Goal: Communication & Community: Answer question/provide support

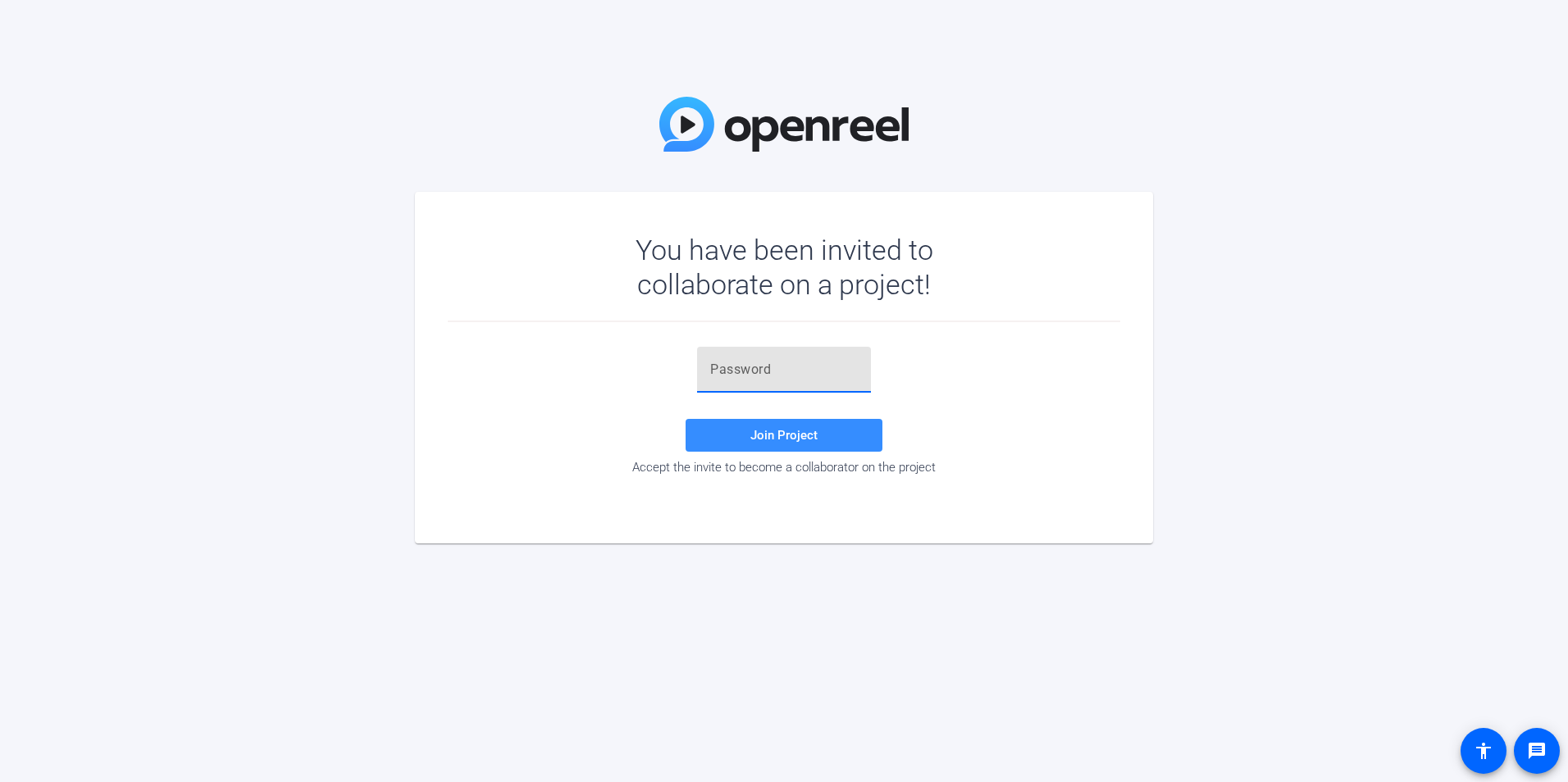
click at [766, 370] on input "text" at bounding box center [784, 369] width 147 height 19
paste input "][PERSON_NAME]"
type input "][PERSON_NAME]"
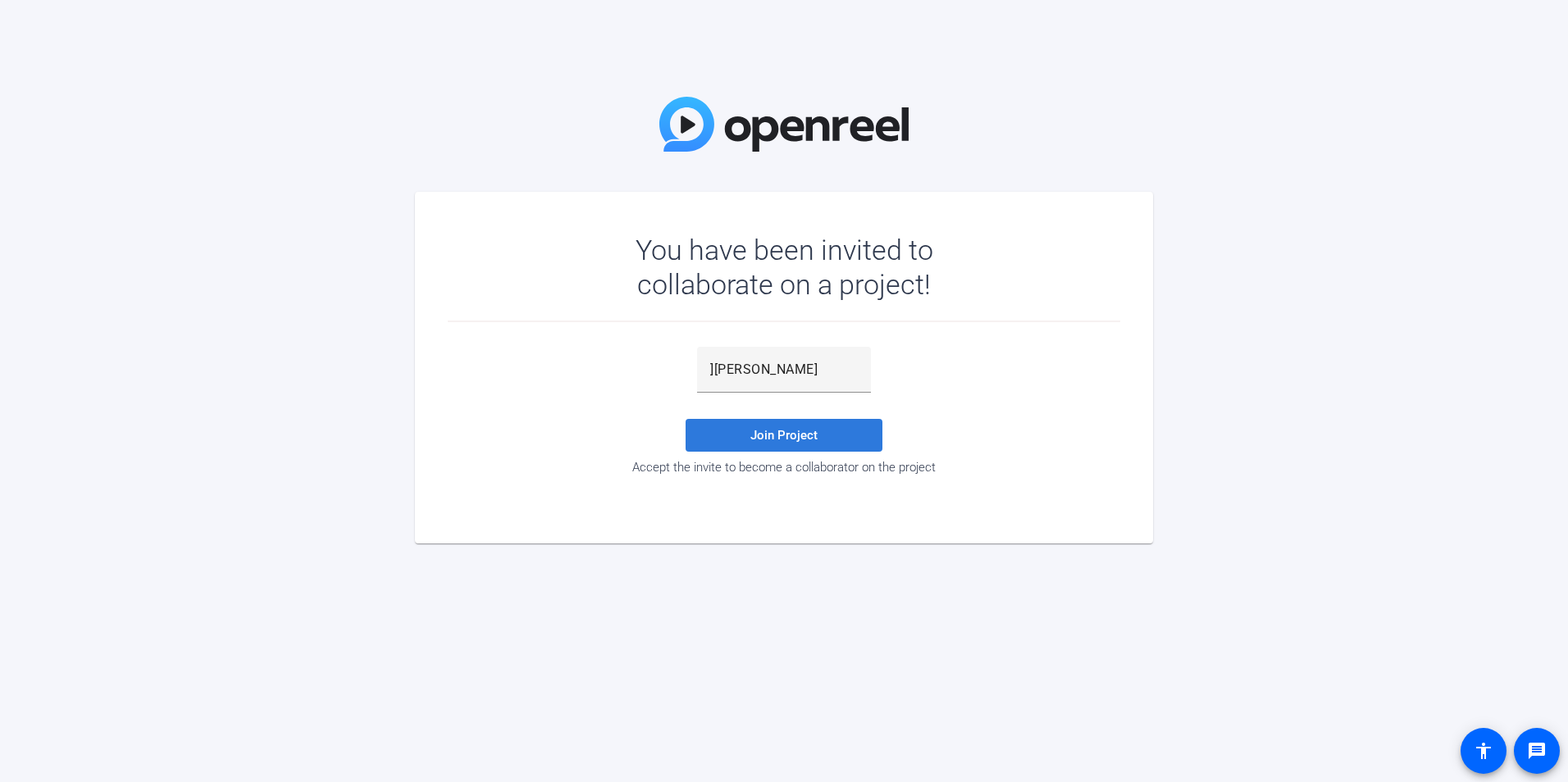
click at [766, 435] on span "Join Project" at bounding box center [784, 435] width 67 height 15
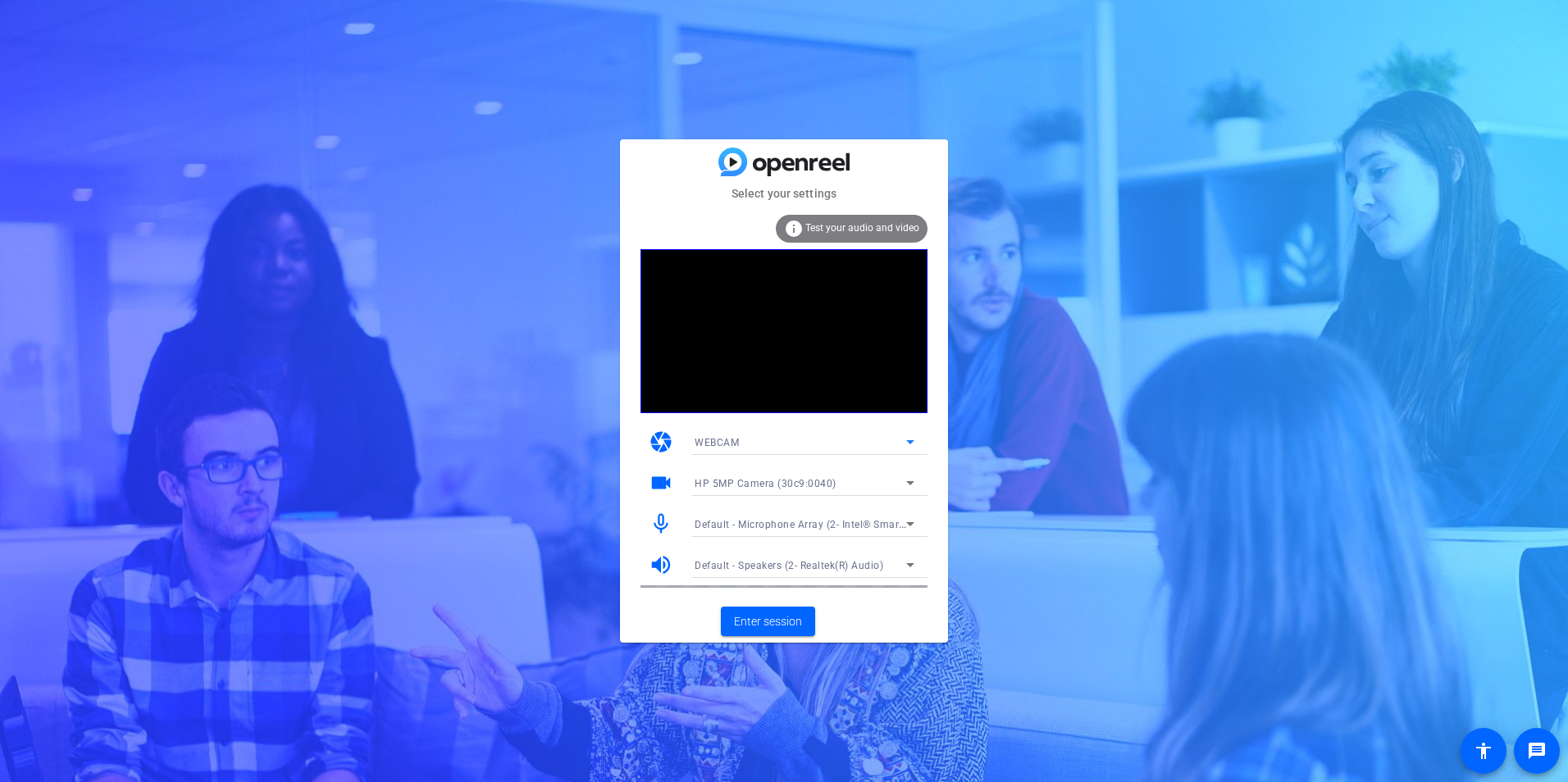
click at [900, 444] on div "WEBCAM" at bounding box center [800, 442] width 212 height 20
click at [900, 444] on div at bounding box center [784, 391] width 1568 height 782
click at [678, 520] on div "mic_none Default - Microphone Array (2- Intel® Smart Sound Technology for Digit…" at bounding box center [784, 523] width 287 height 41
click at [761, 617] on span "Enter session" at bounding box center [767, 621] width 68 height 18
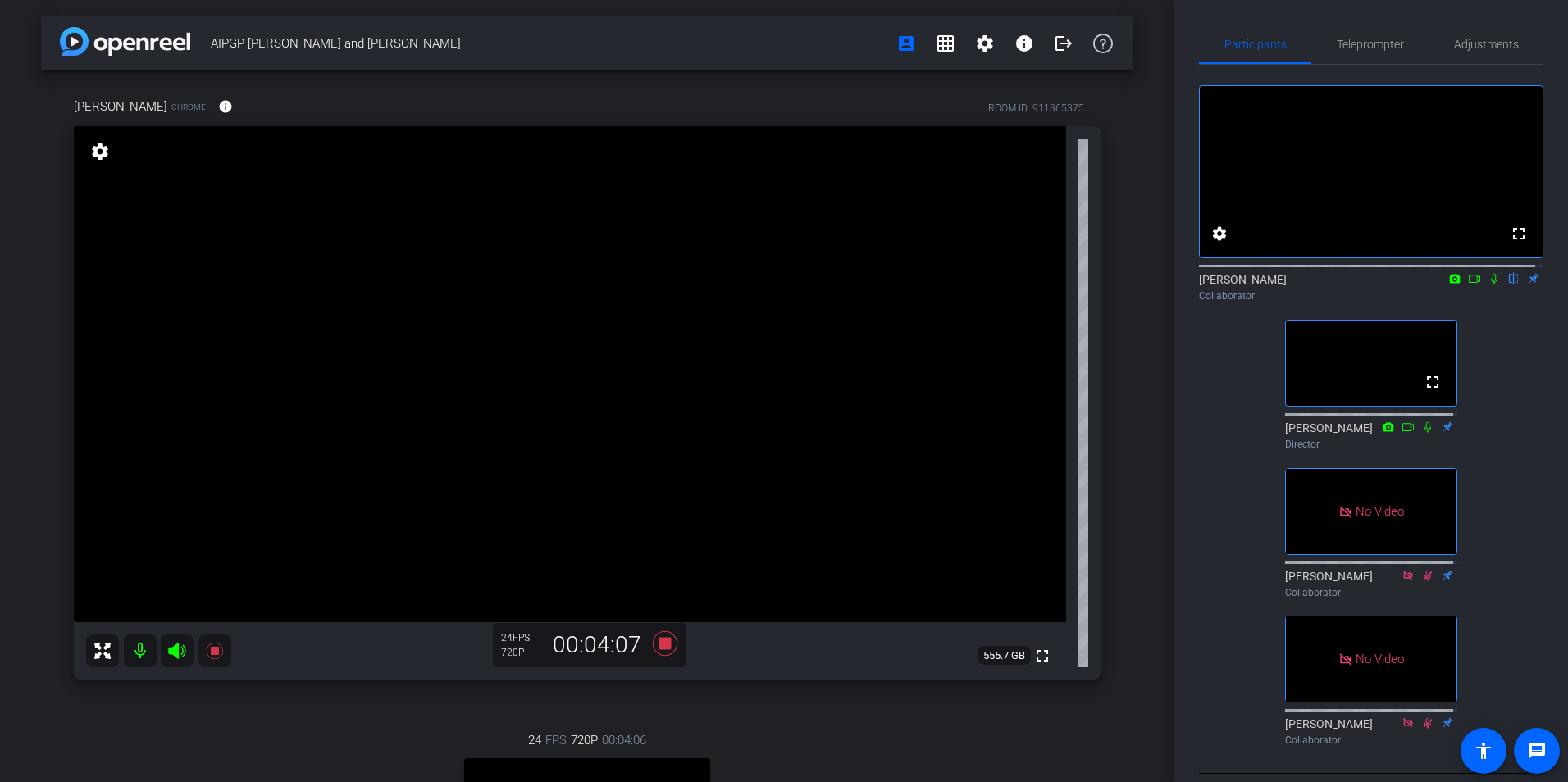
click at [1467, 285] on icon at bounding box center [1474, 279] width 13 height 12
click at [1510, 285] on icon at bounding box center [1514, 279] width 7 height 11
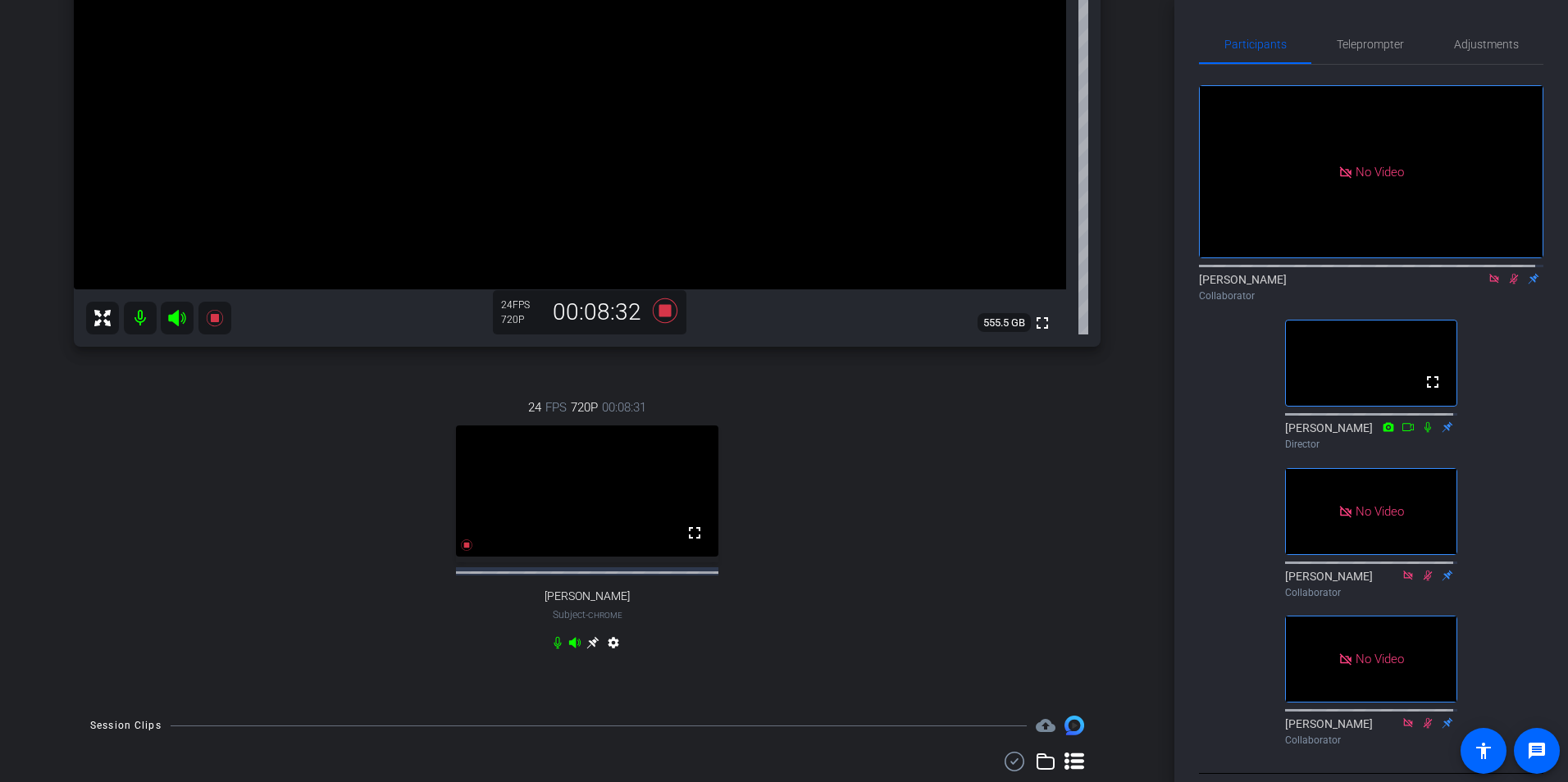
scroll to position [471, 0]
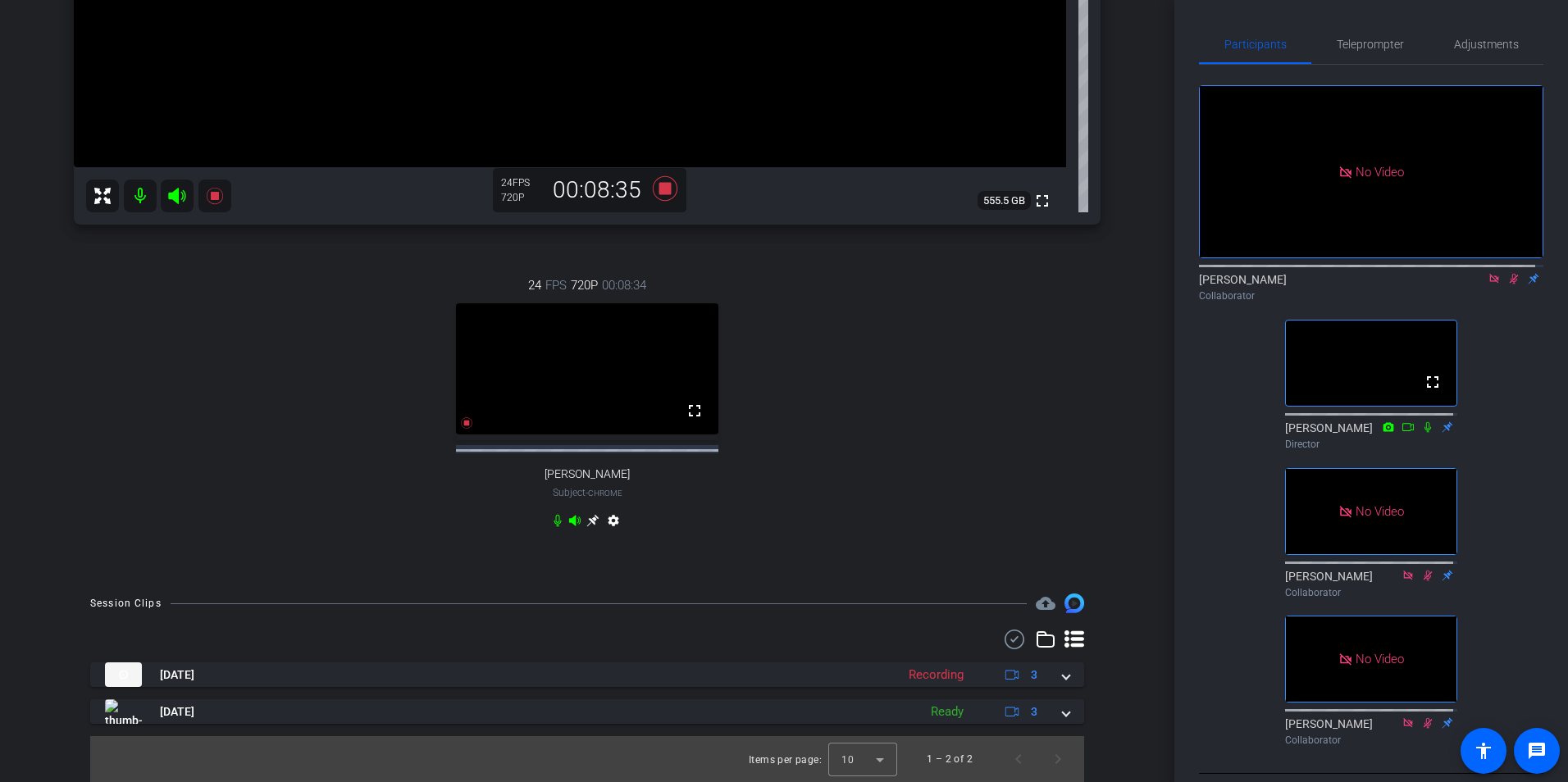
click at [587, 518] on icon at bounding box center [593, 521] width 13 height 13
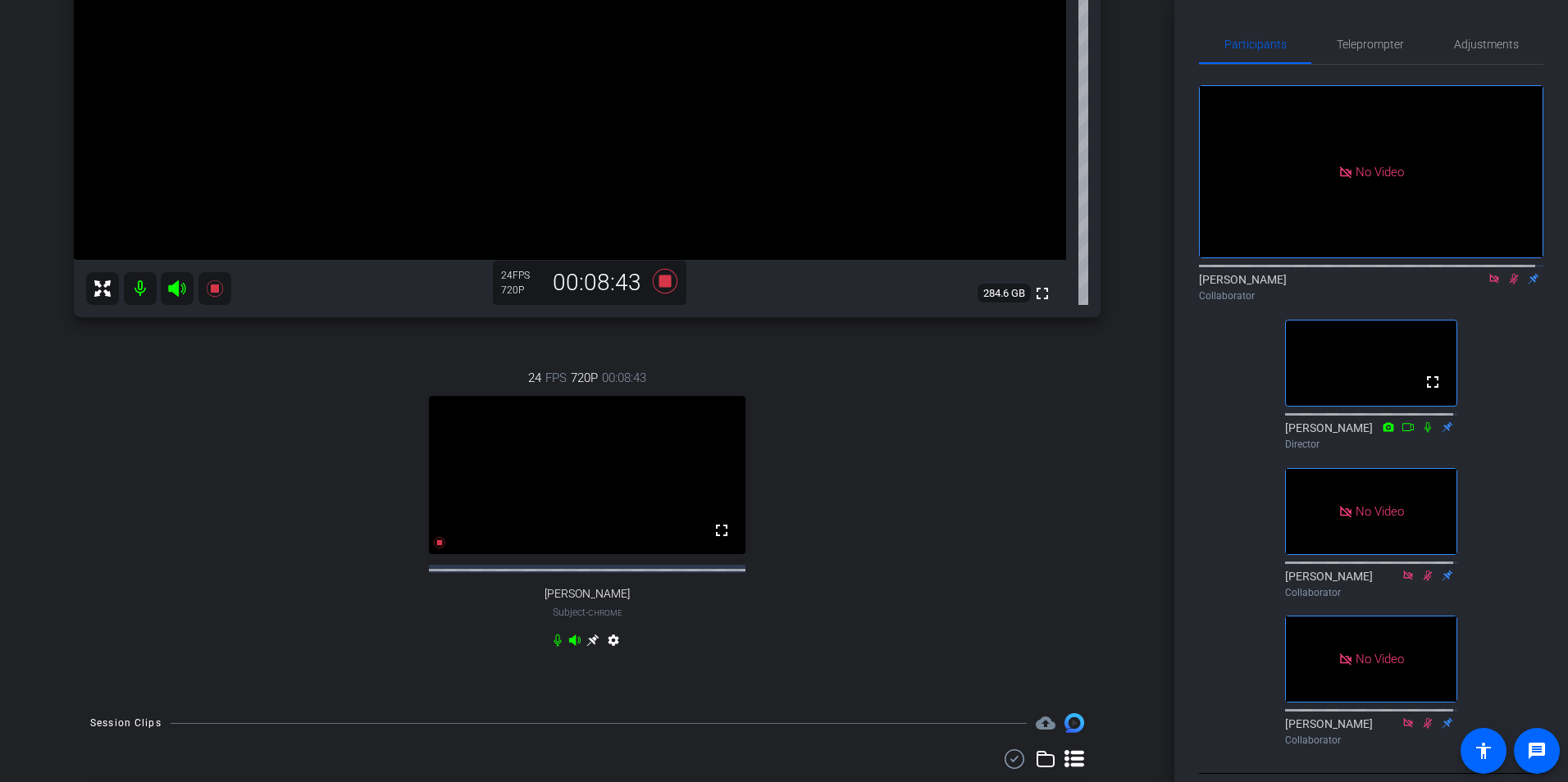
scroll to position [410, 0]
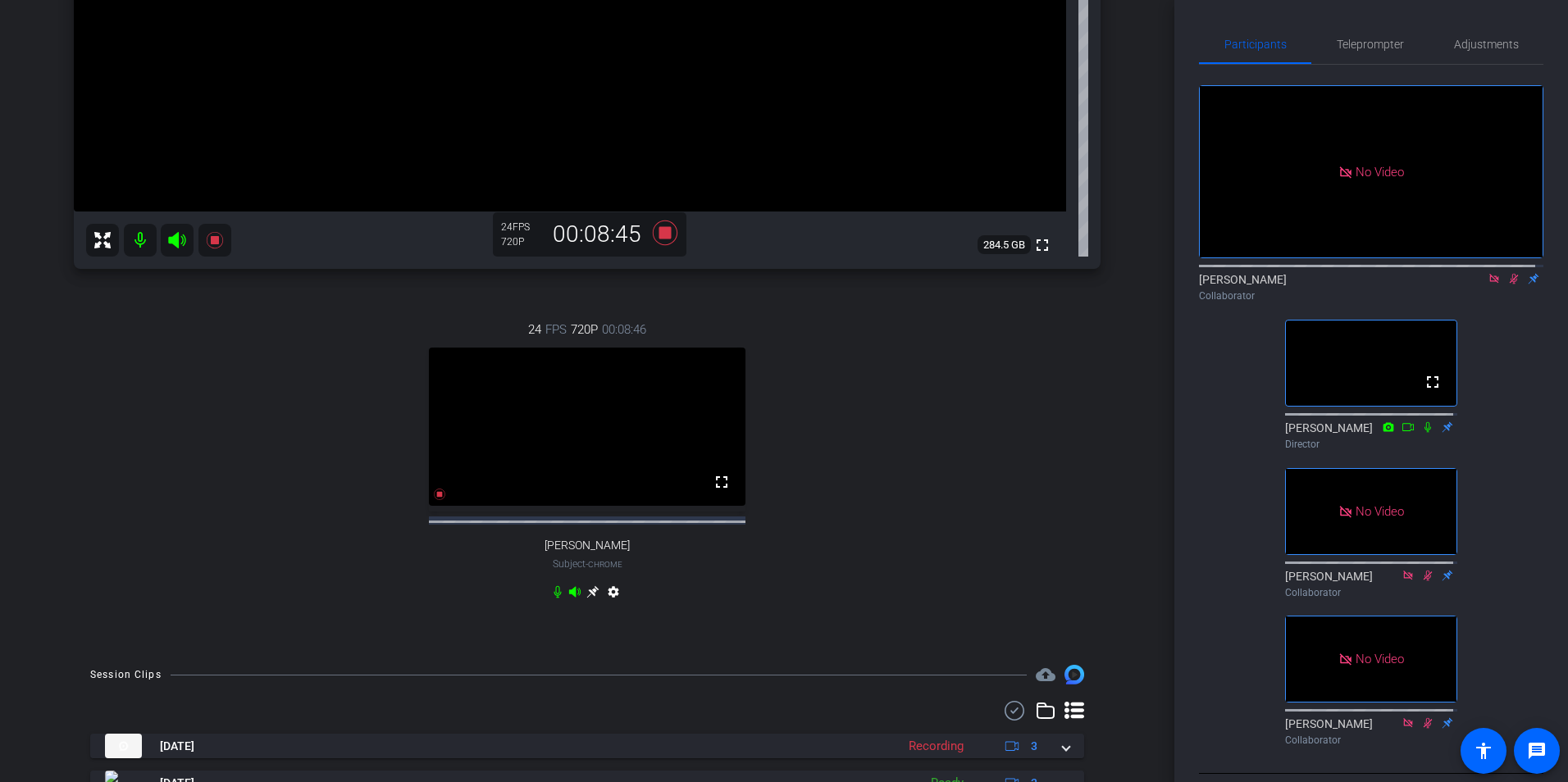
click at [590, 599] on icon at bounding box center [592, 592] width 13 height 13
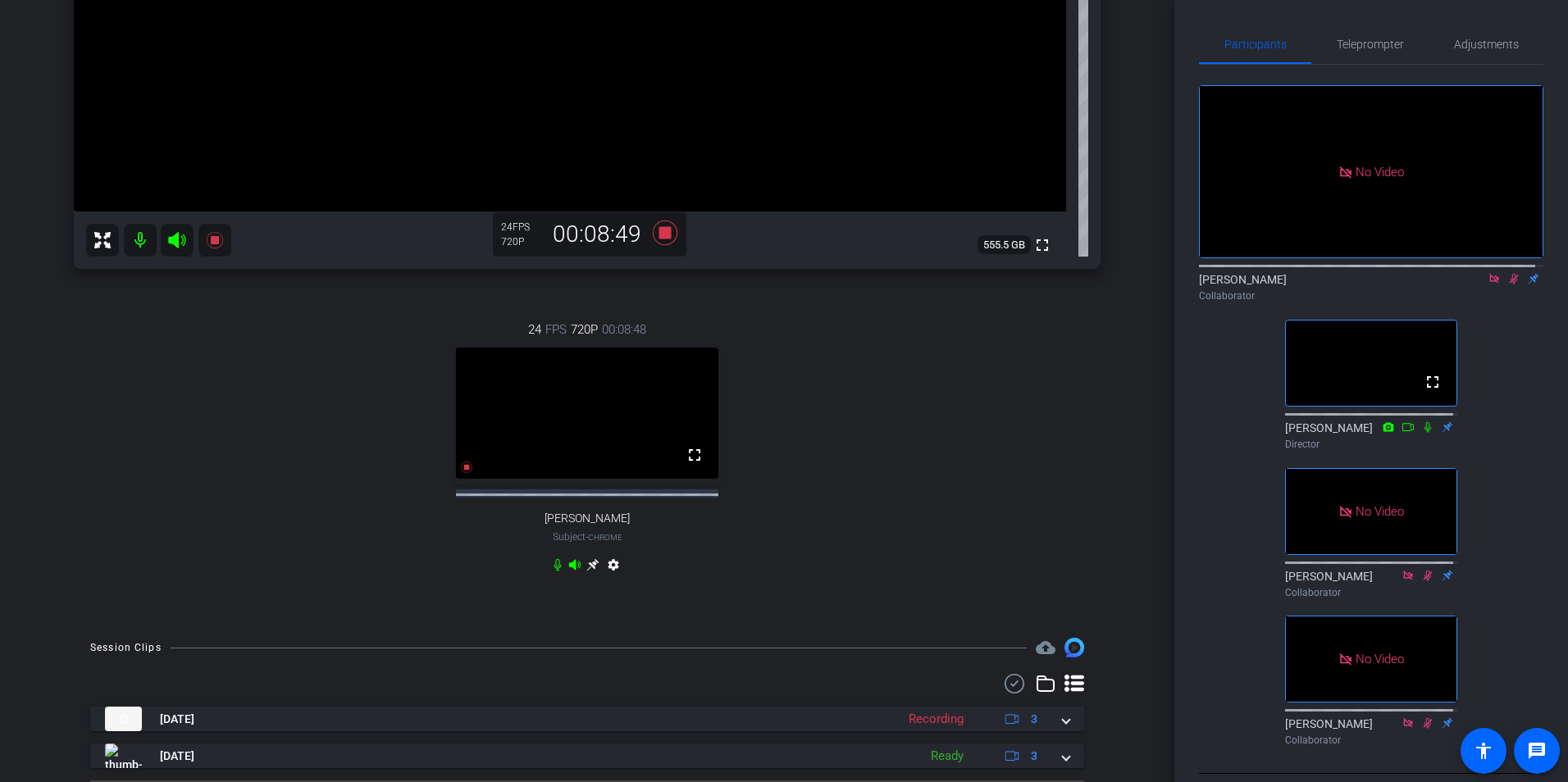
click at [587, 571] on icon at bounding box center [593, 565] width 13 height 13
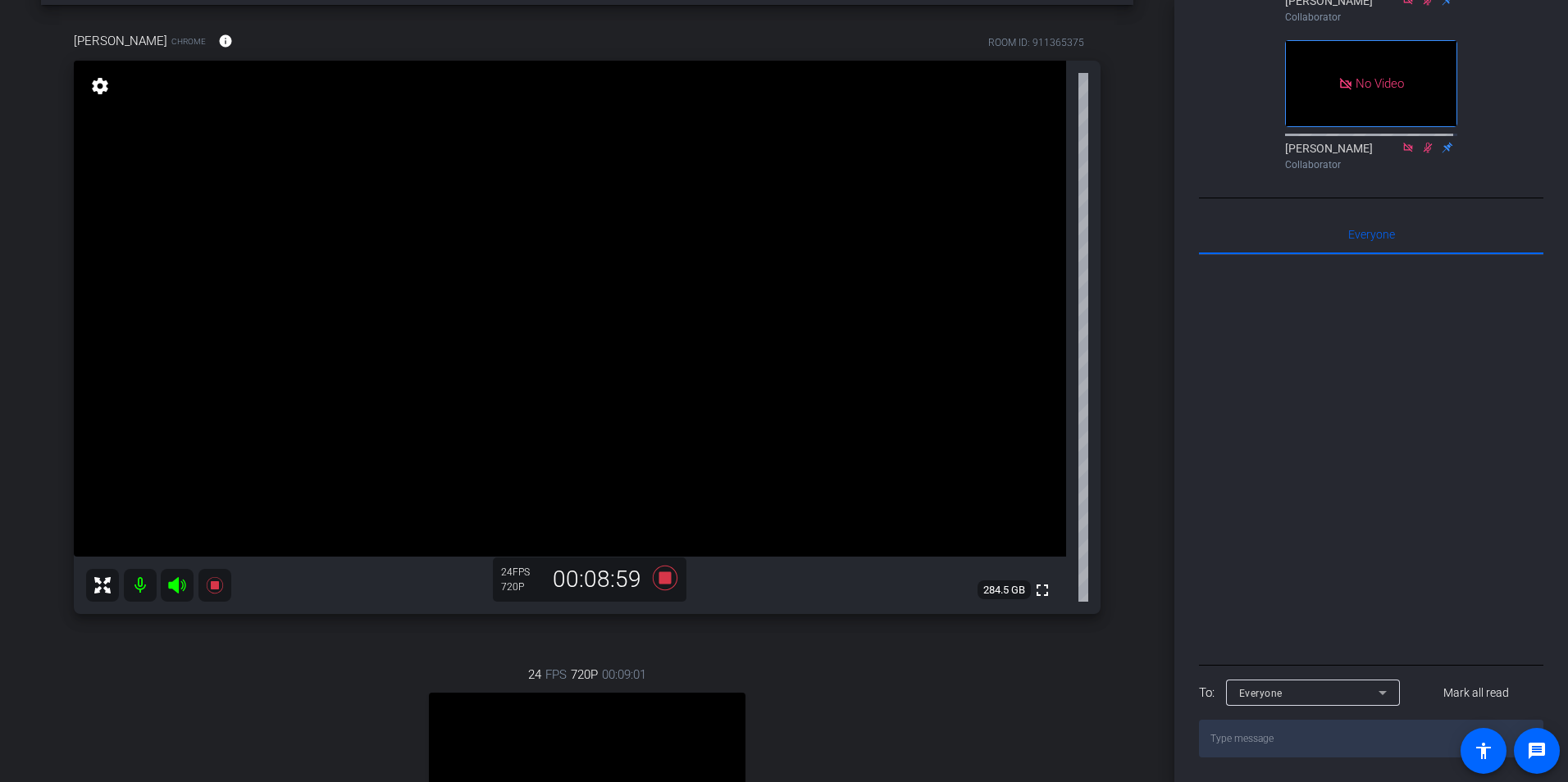
scroll to position [763, 0]
click at [1386, 691] on icon at bounding box center [1382, 692] width 19 height 19
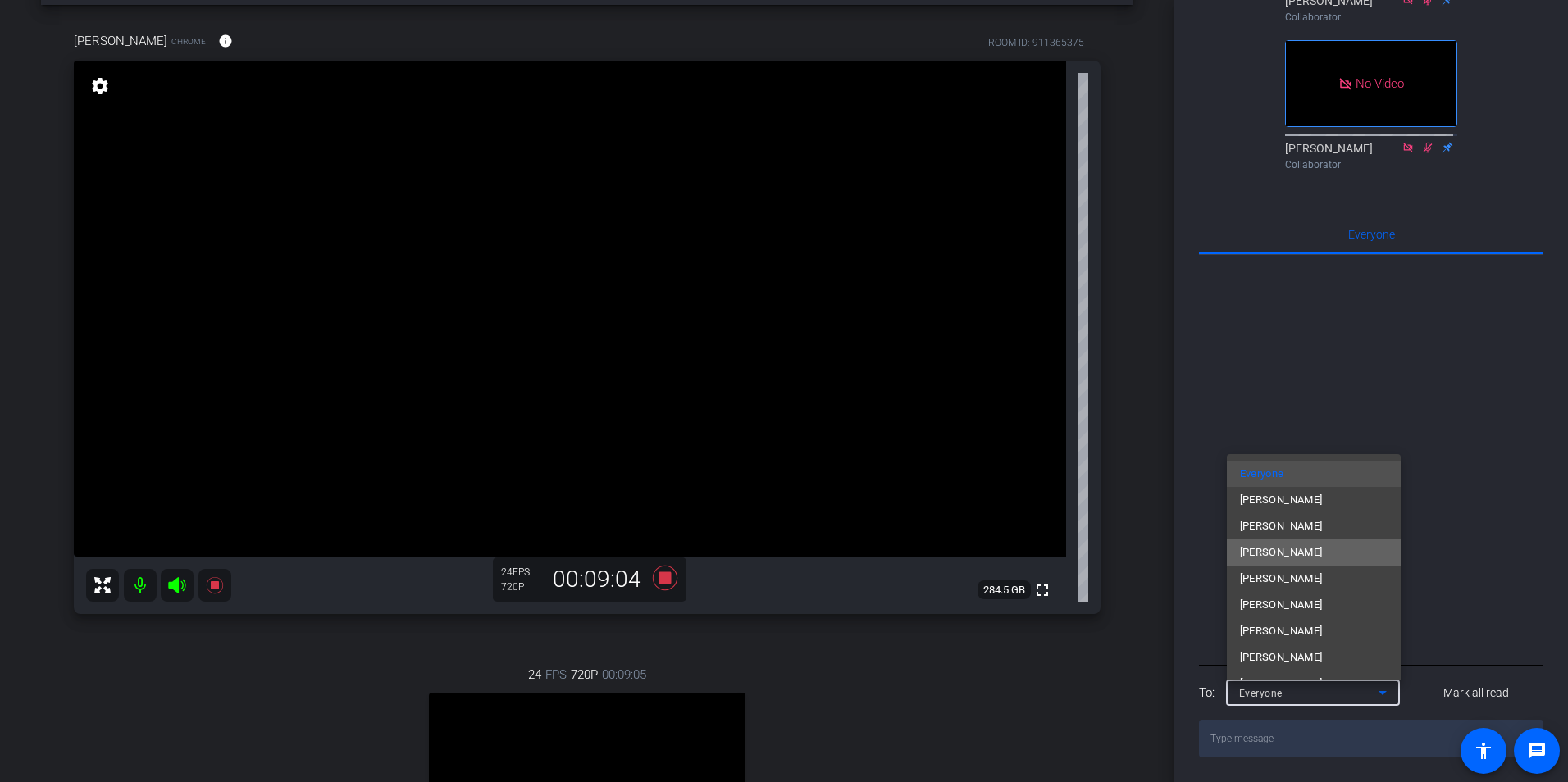
click at [1317, 548] on mat-option "[PERSON_NAME]" at bounding box center [1314, 552] width 174 height 26
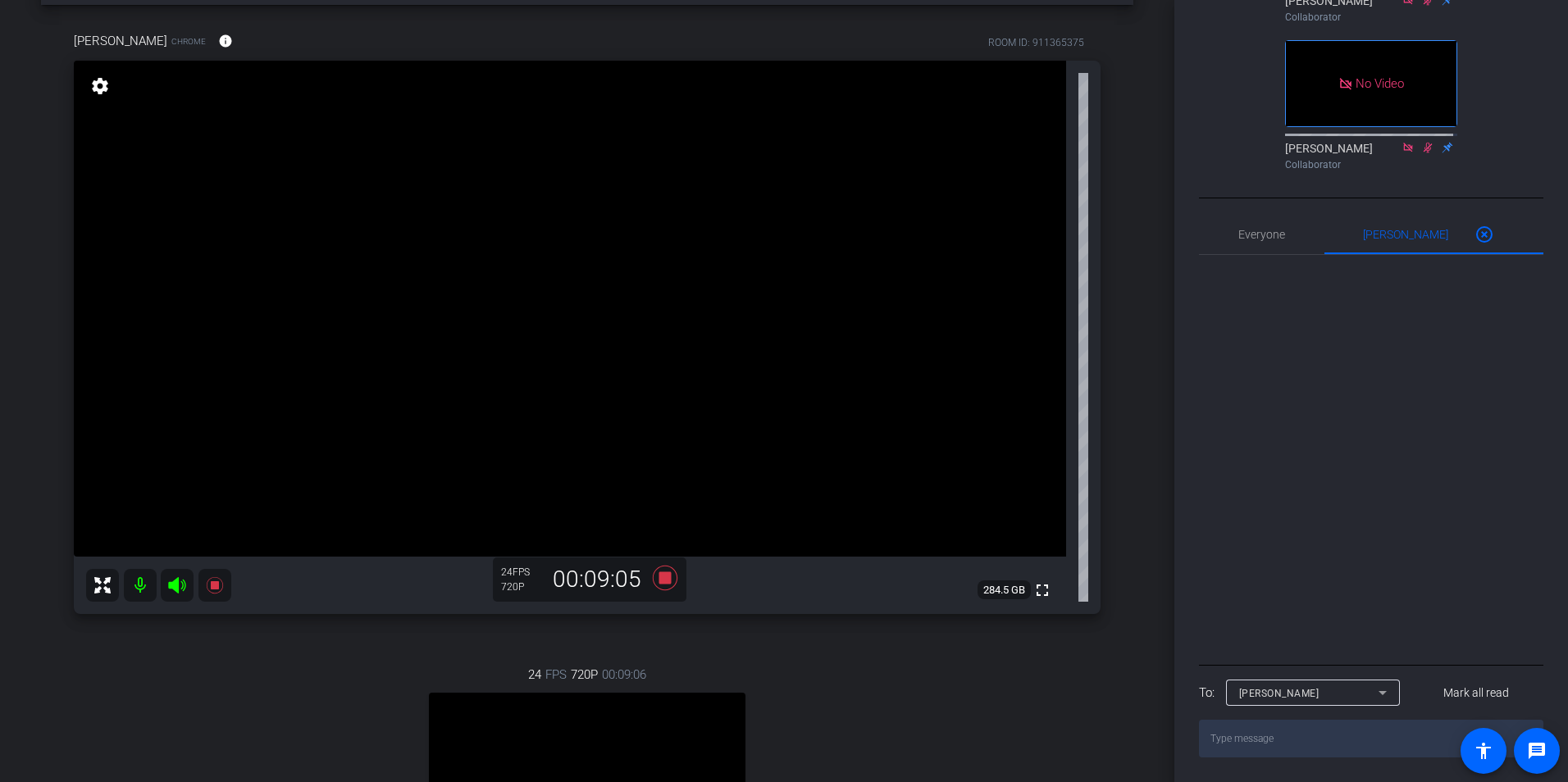
click at [1199, 724] on textarea at bounding box center [1370, 738] width 344 height 38
type textarea "Are you seeing [PERSON_NAME] video feed clearly?"
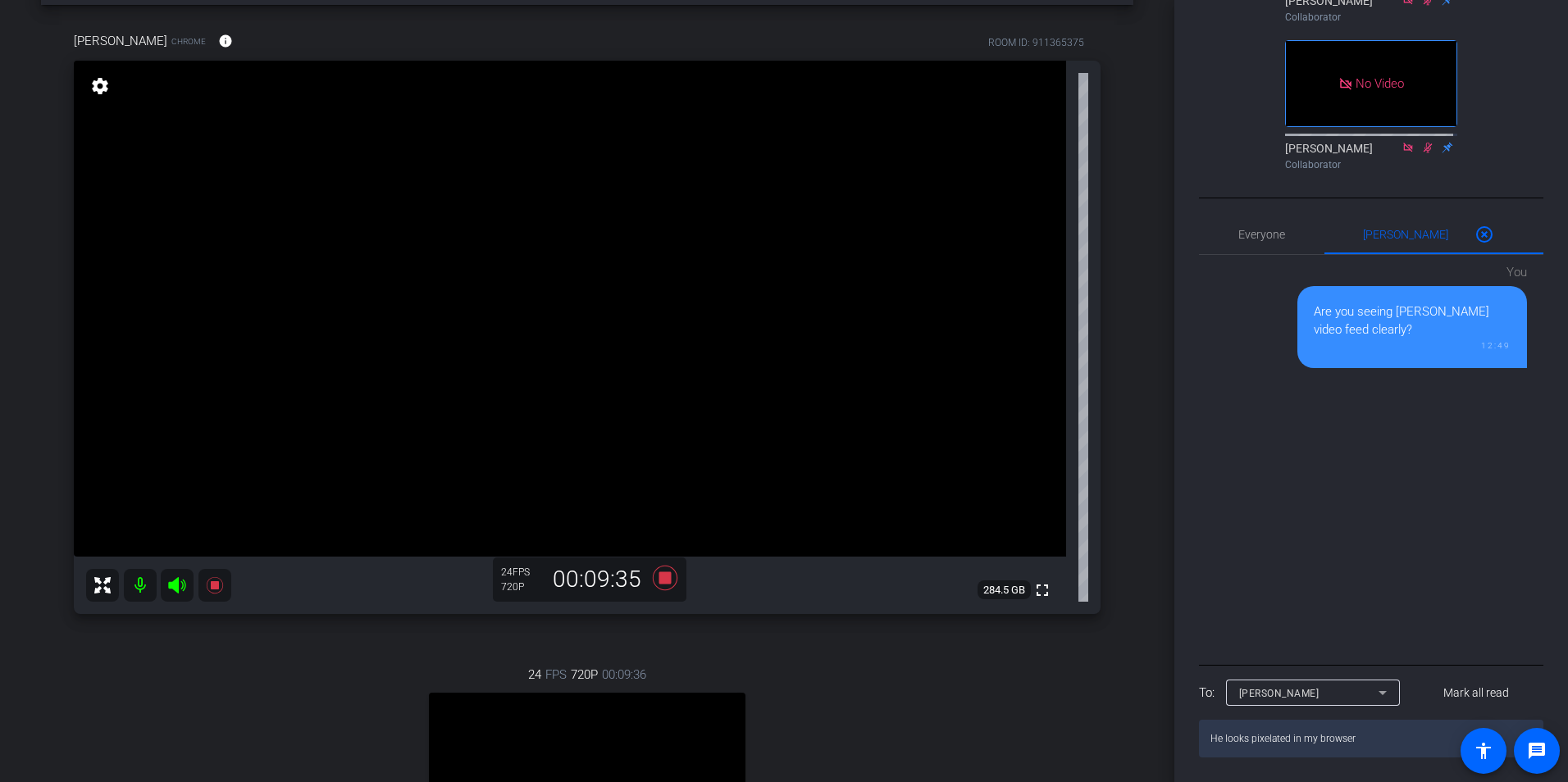
type textarea "He looks pixelated in my browser."
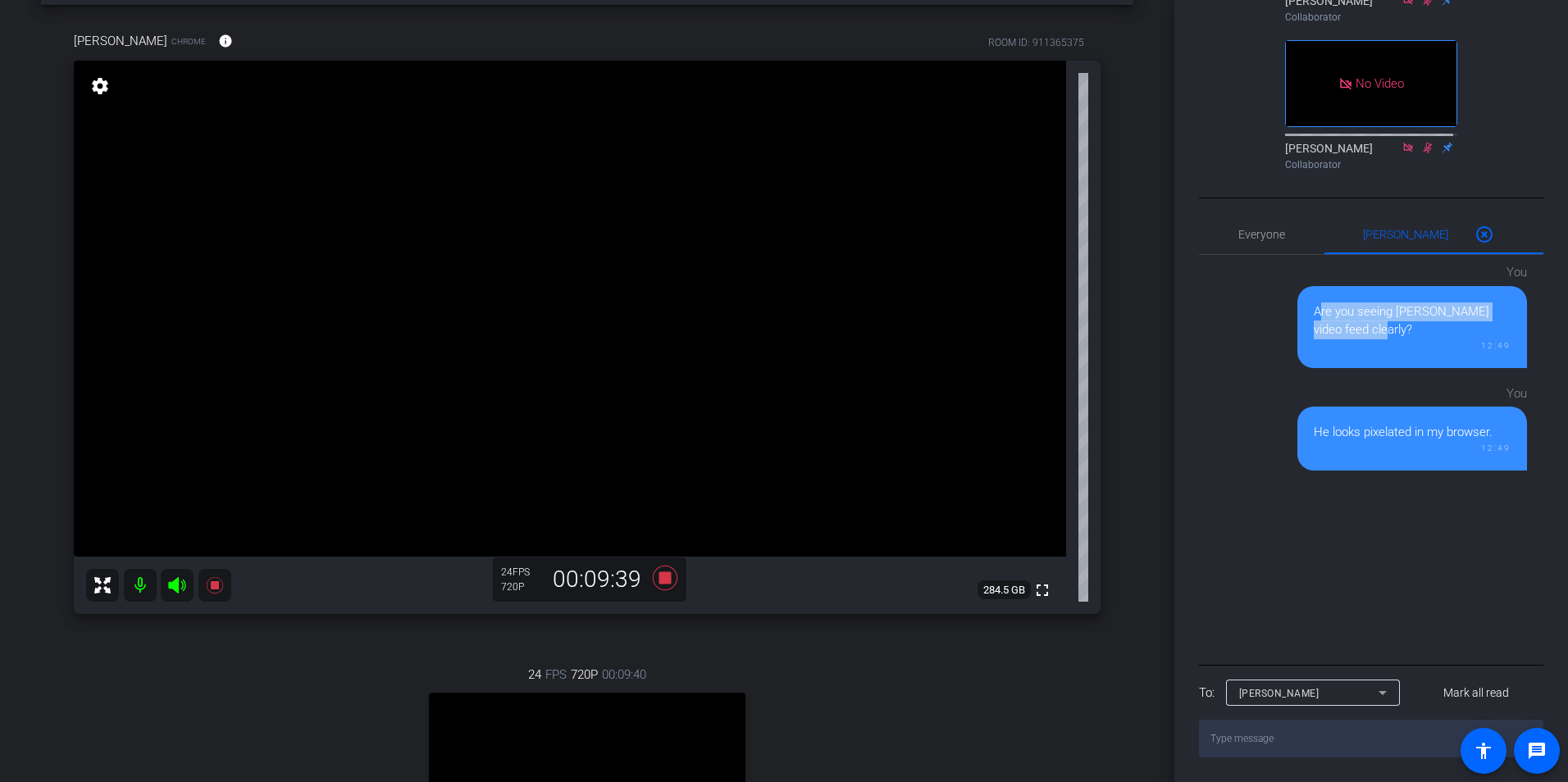
drag, startPoint x: 1387, startPoint y: 334, endPoint x: 1297, endPoint y: 296, distance: 97.7
click at [1297, 296] on div "Are you seeing [PERSON_NAME] video feed clearly? 12:49" at bounding box center [1412, 327] width 230 height 82
copy div "Are you seeing [PERSON_NAME] video feed clearly?"
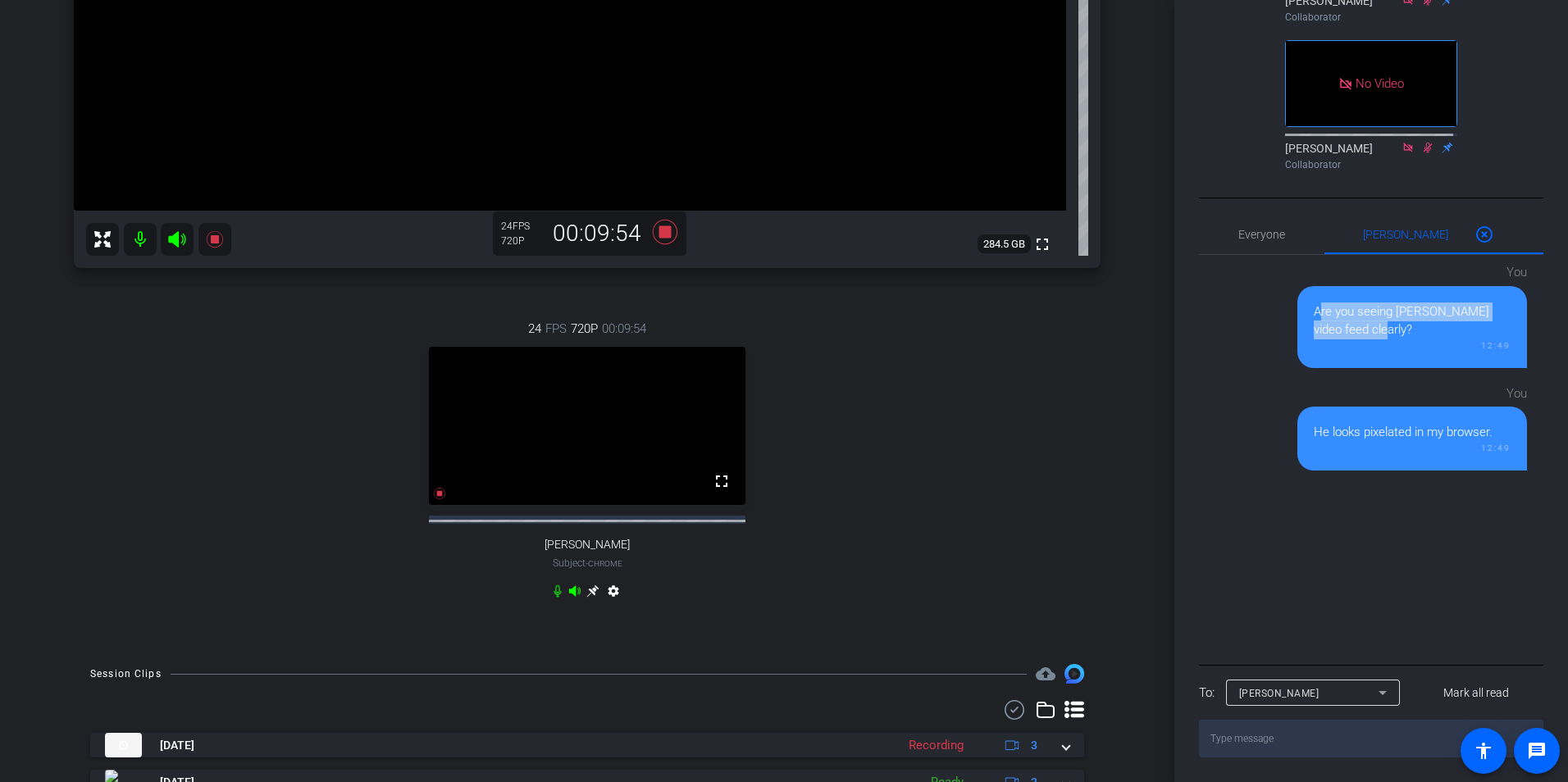
scroll to position [412, 0]
click at [588, 597] on icon at bounding box center [593, 590] width 13 height 13
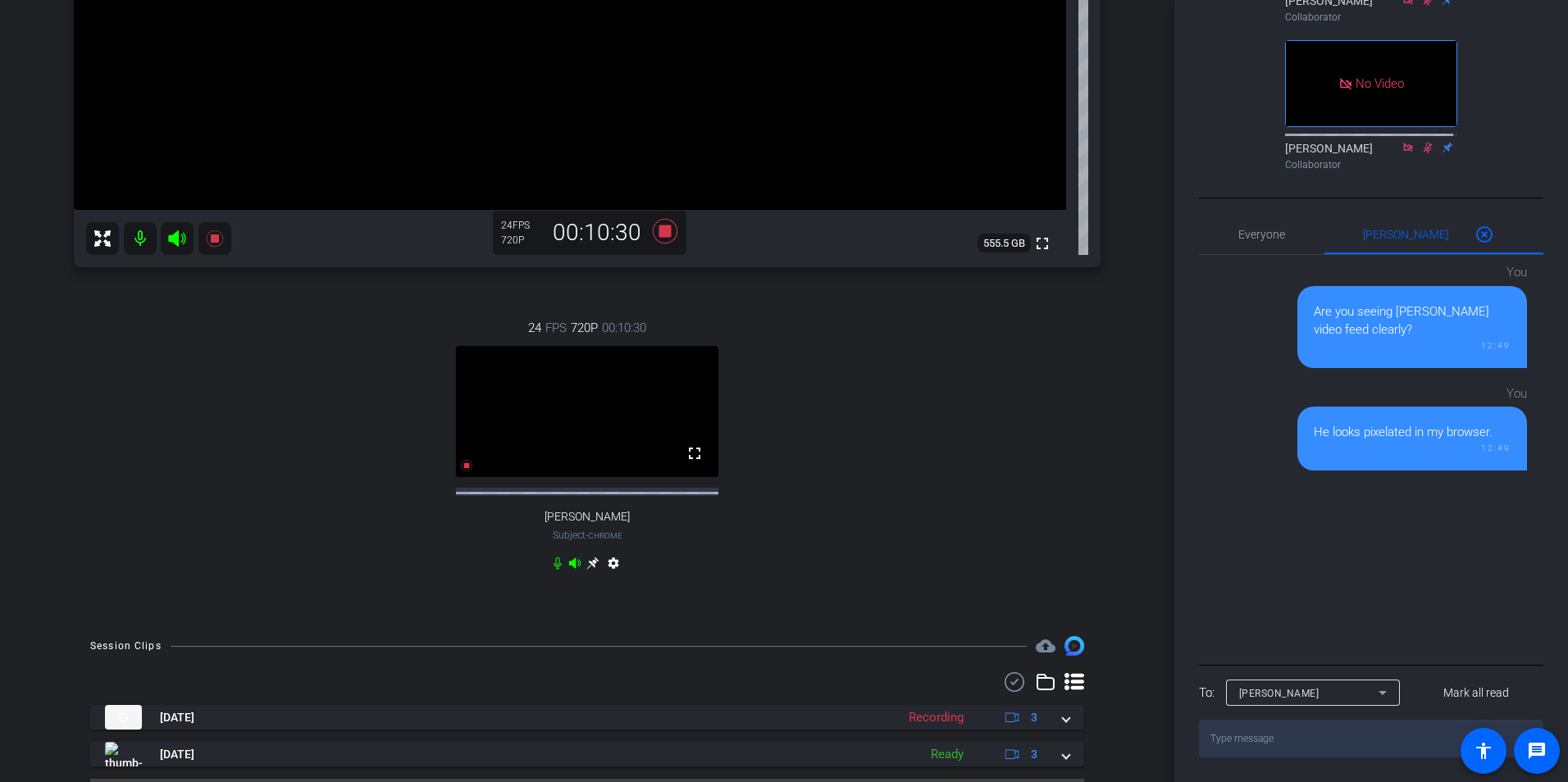
click at [588, 571] on div "24 FPS 720P 00:10:30 fullscreen [PERSON_NAME] Subject - Chrome settings" at bounding box center [587, 448] width 1027 height 311
click at [588, 569] on icon at bounding box center [593, 563] width 13 height 13
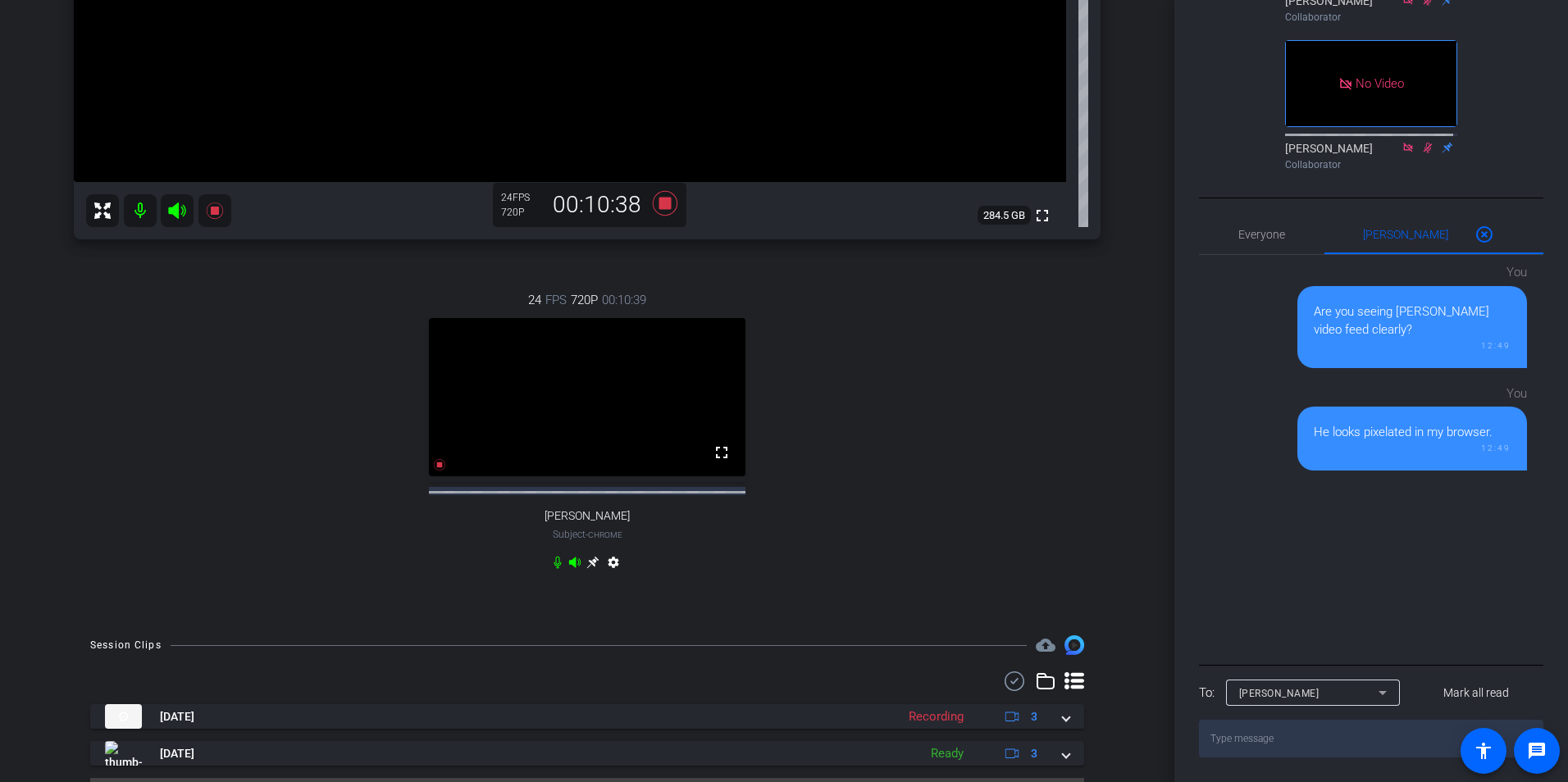
scroll to position [496, 0]
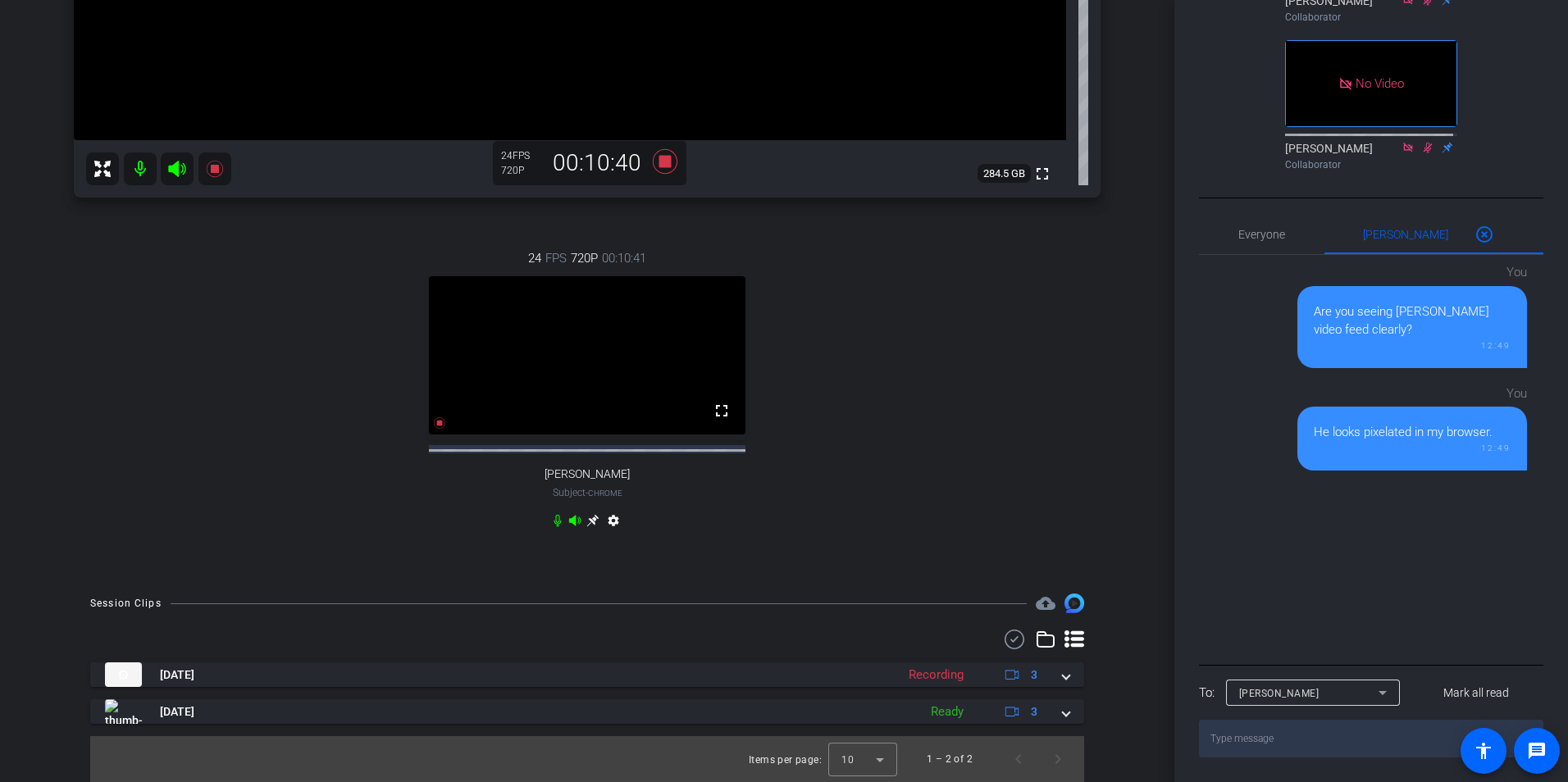
click at [593, 517] on icon at bounding box center [592, 521] width 13 height 13
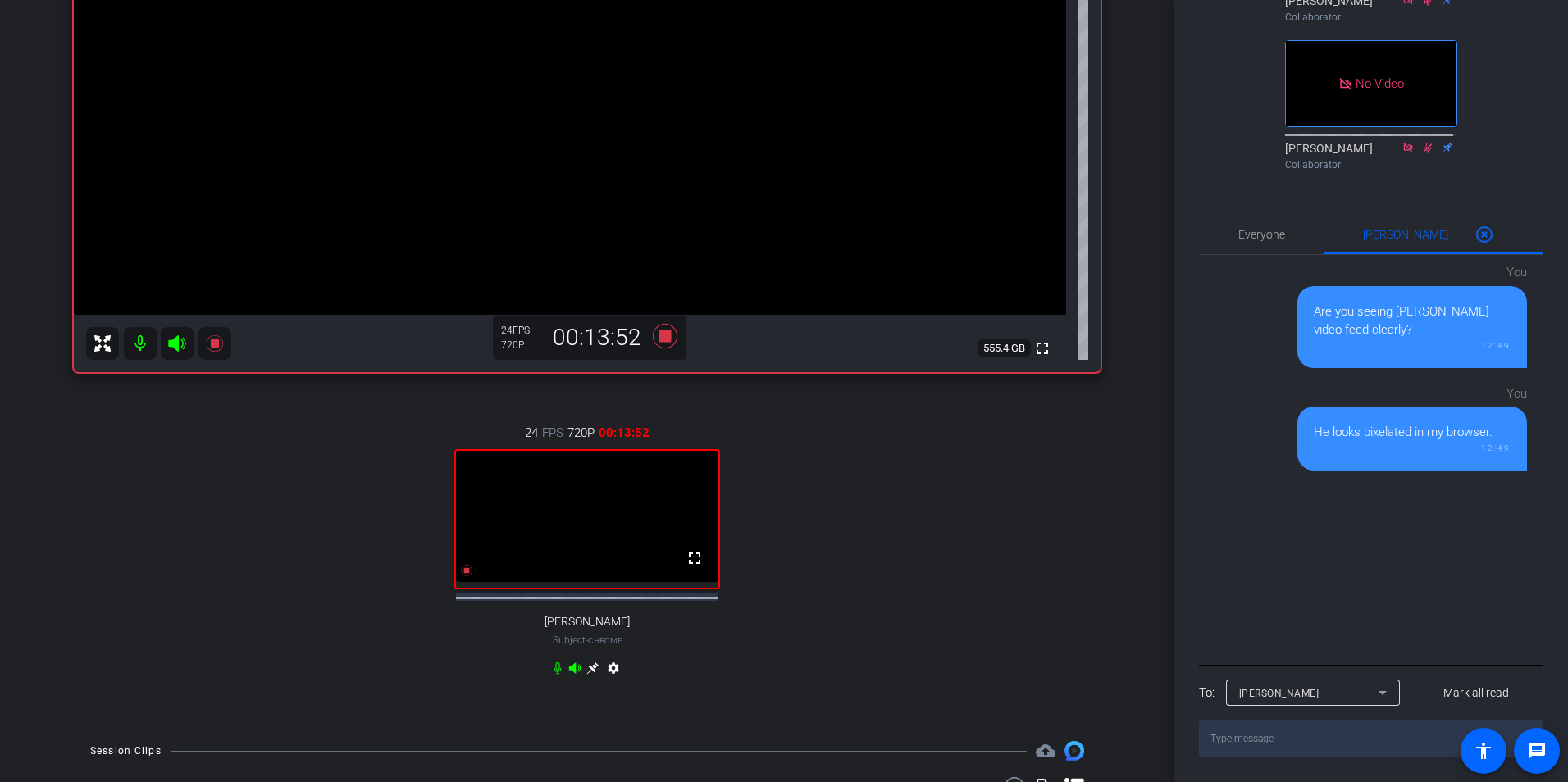
scroll to position [329, 0]
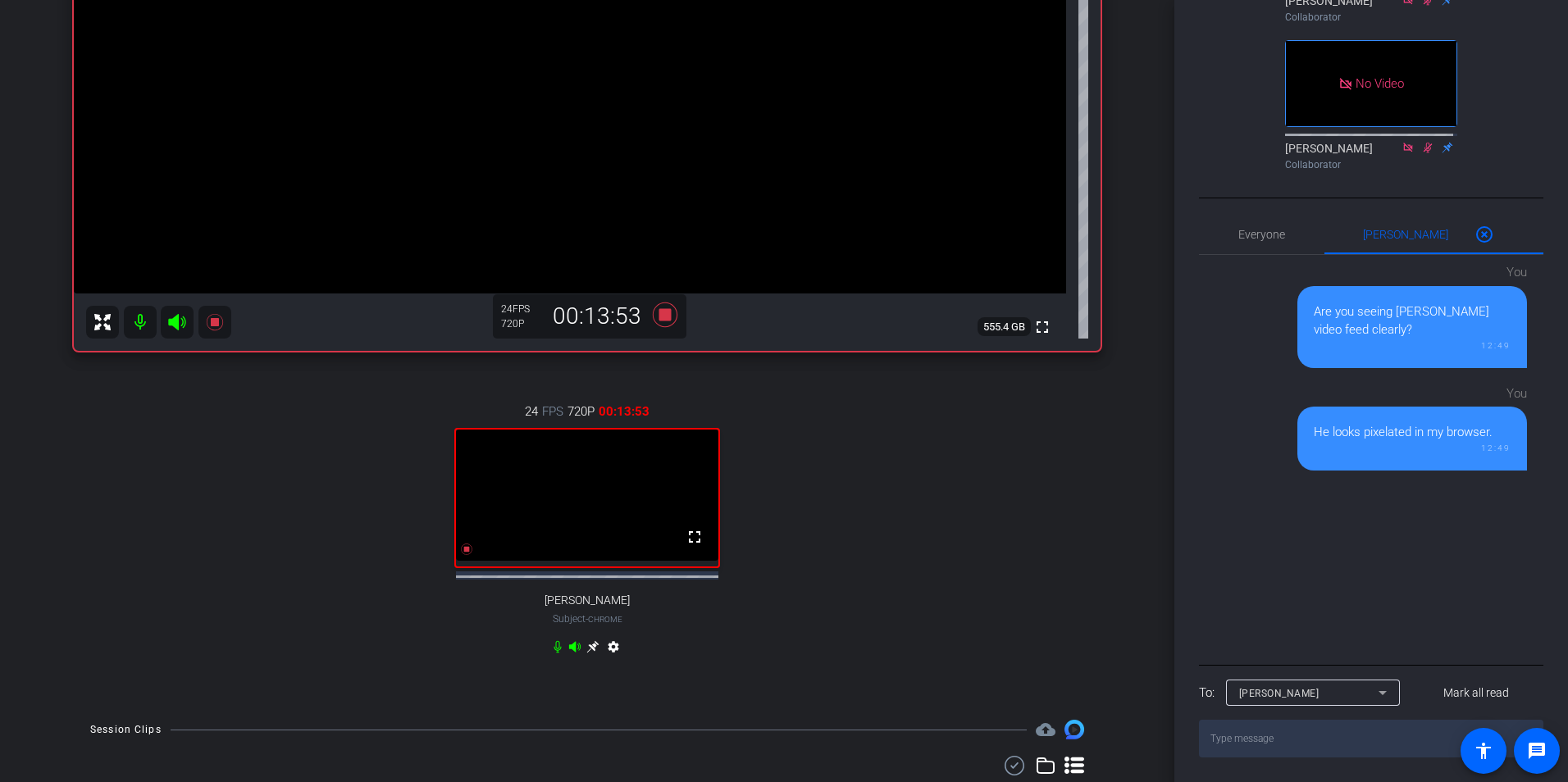
click at [588, 653] on icon at bounding box center [593, 647] width 13 height 13
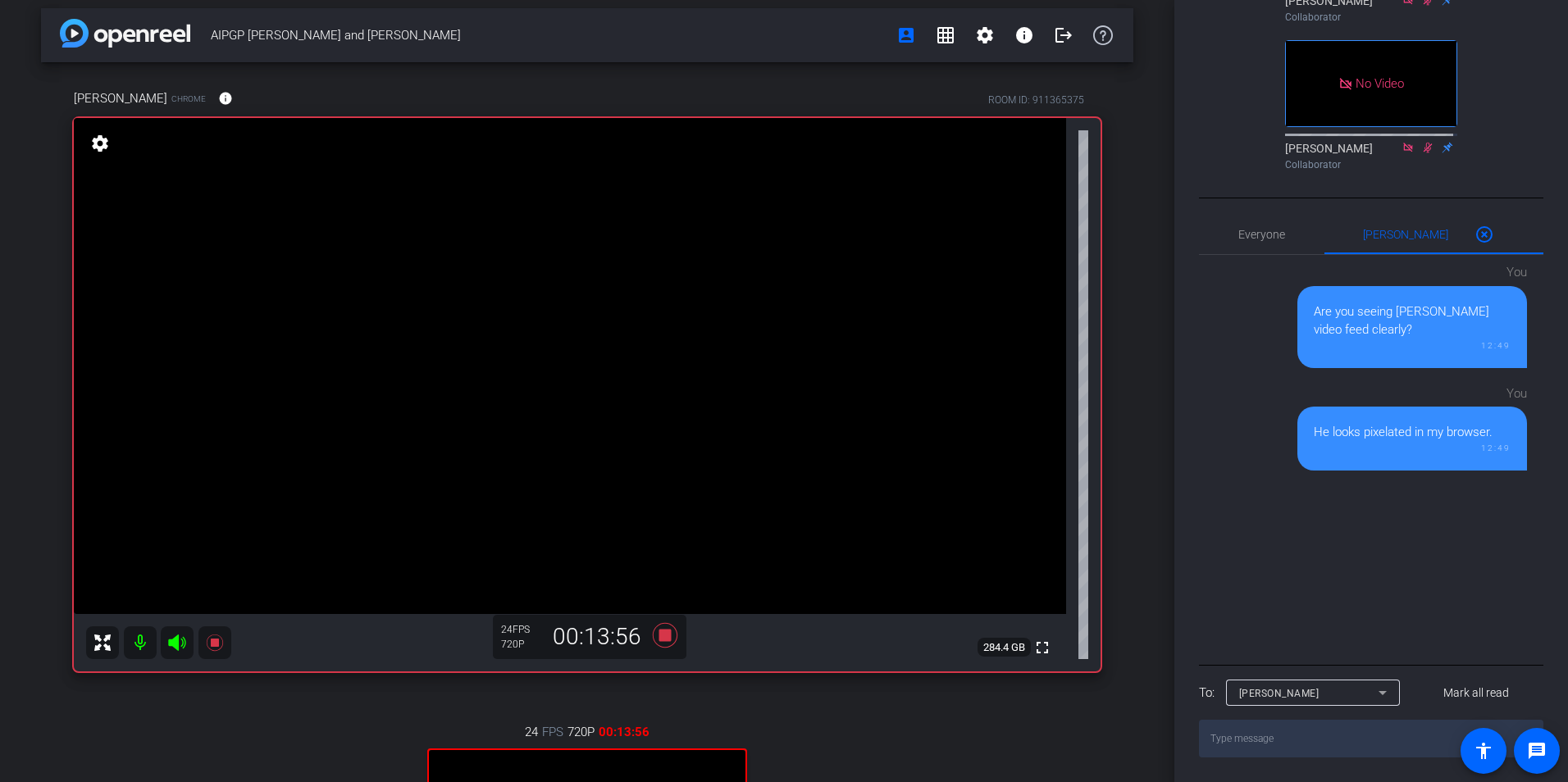
scroll to position [8, 0]
click at [1267, 224] on span "Everyone 0" at bounding box center [1261, 234] width 47 height 39
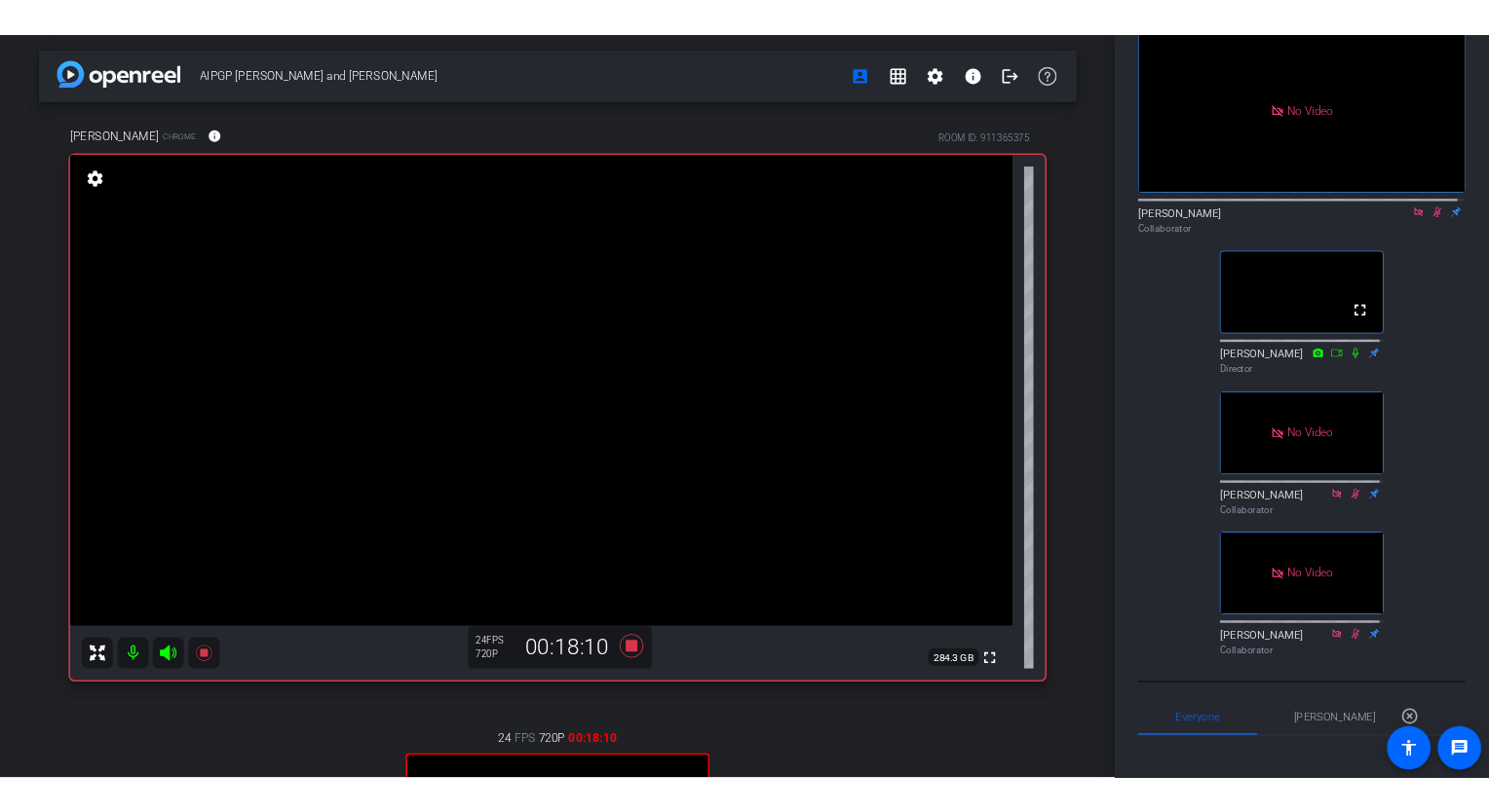
scroll to position [0, 0]
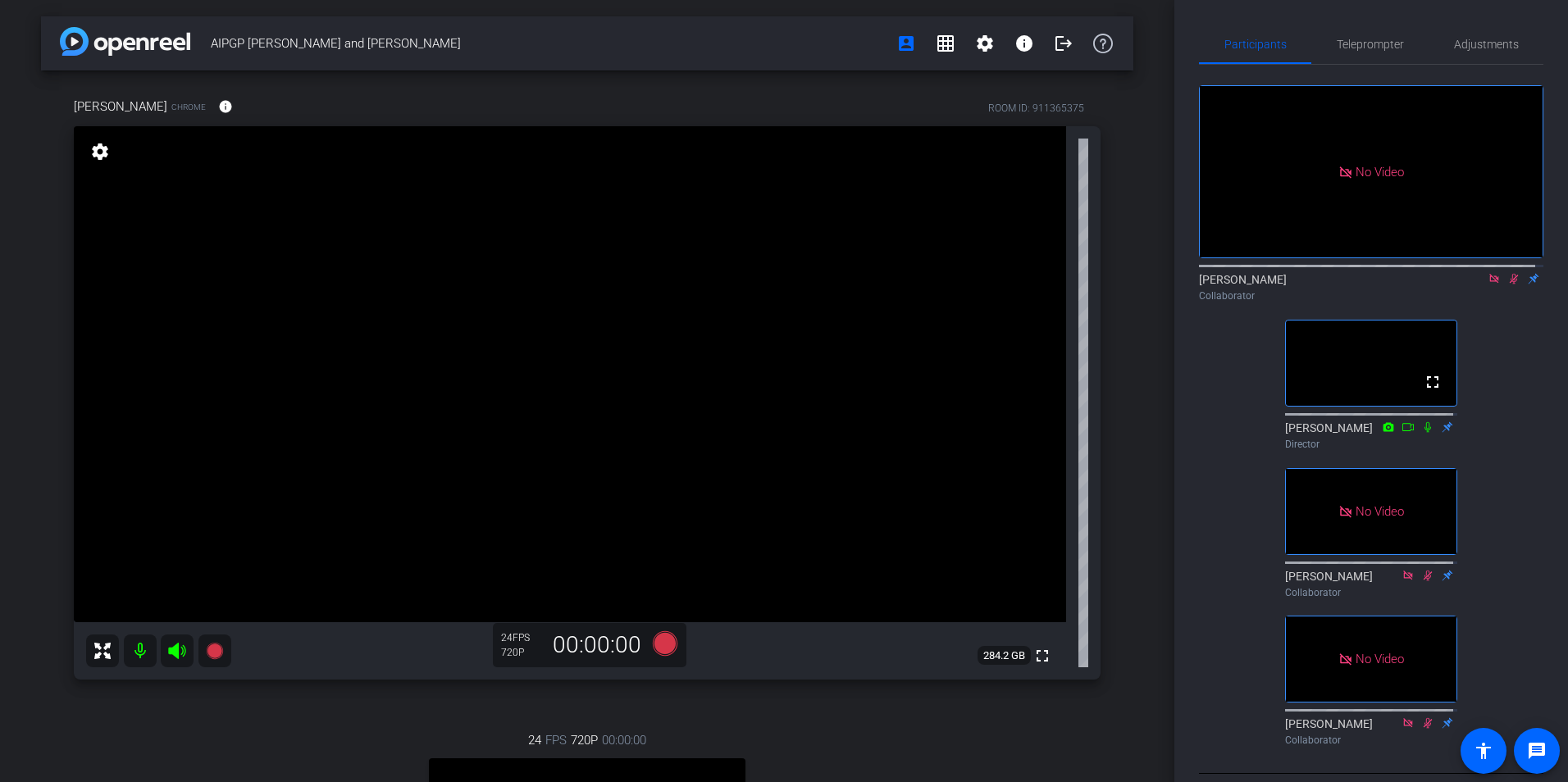
click at [1507, 285] on icon at bounding box center [1514, 279] width 13 height 12
click at [1488, 285] on icon at bounding box center [1494, 279] width 13 height 12
click at [1490, 285] on icon at bounding box center [1494, 279] width 9 height 11
click at [1488, 285] on icon at bounding box center [1494, 279] width 13 height 12
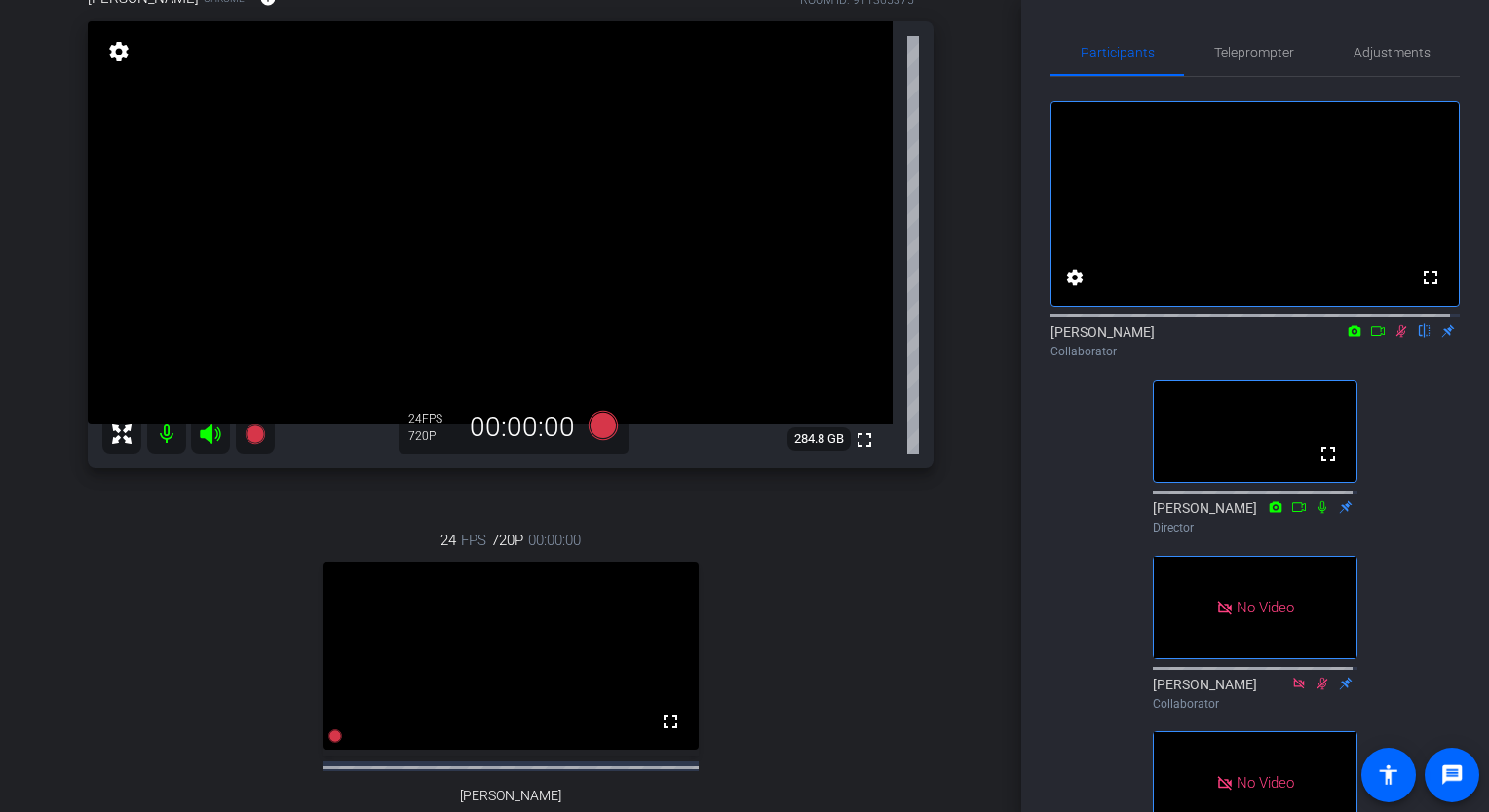
scroll to position [78, 0]
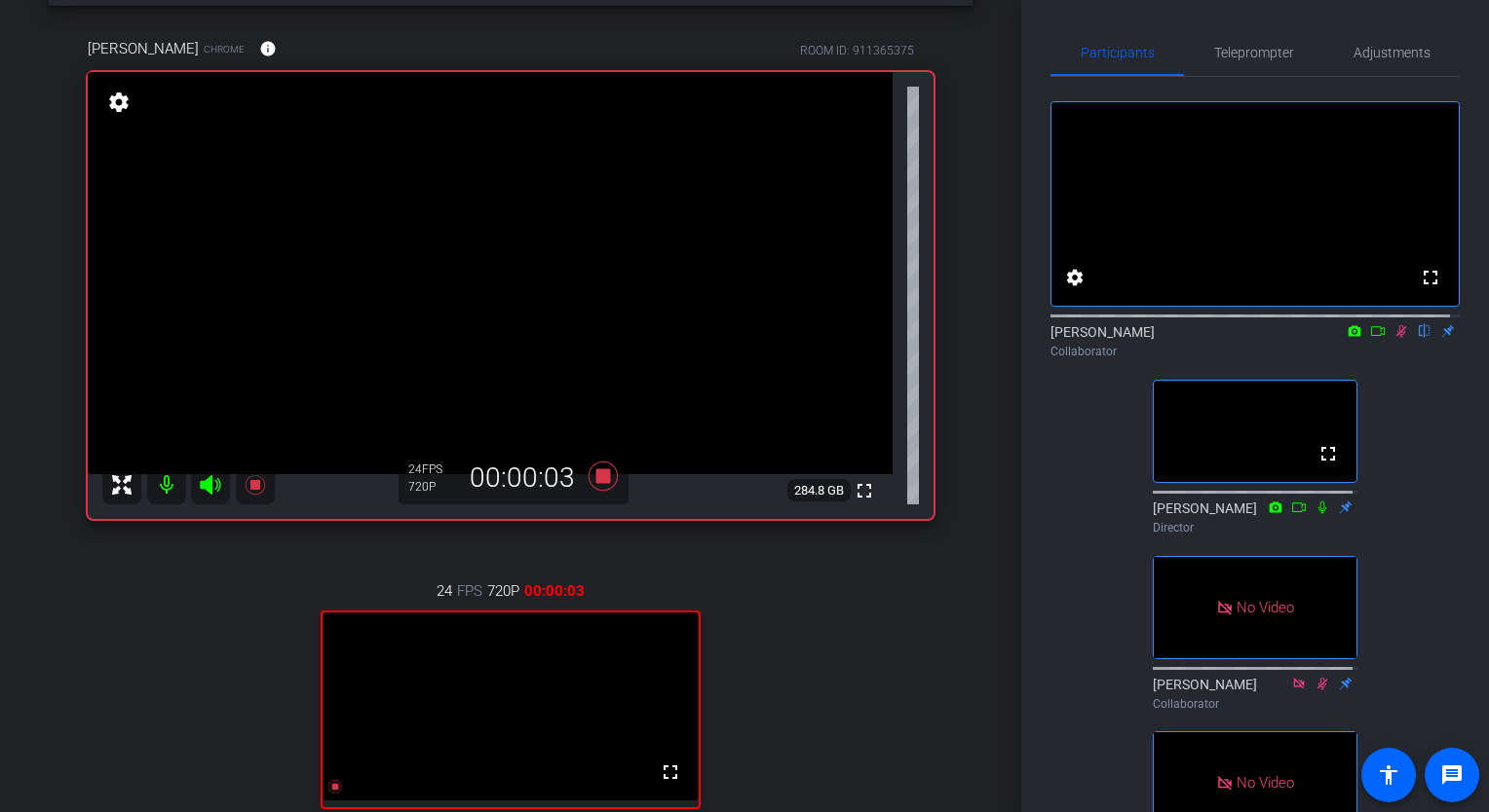
click at [1343, 340] on mat-icon at bounding box center [1354, 331] width 23 height 18
click at [1341, 347] on div at bounding box center [744, 406] width 1489 height 812
click at [1347, 338] on icon at bounding box center [1355, 331] width 16 height 14
click at [1365, 353] on div at bounding box center [744, 406] width 1489 height 812
click at [1370, 338] on icon at bounding box center [1378, 331] width 16 height 14
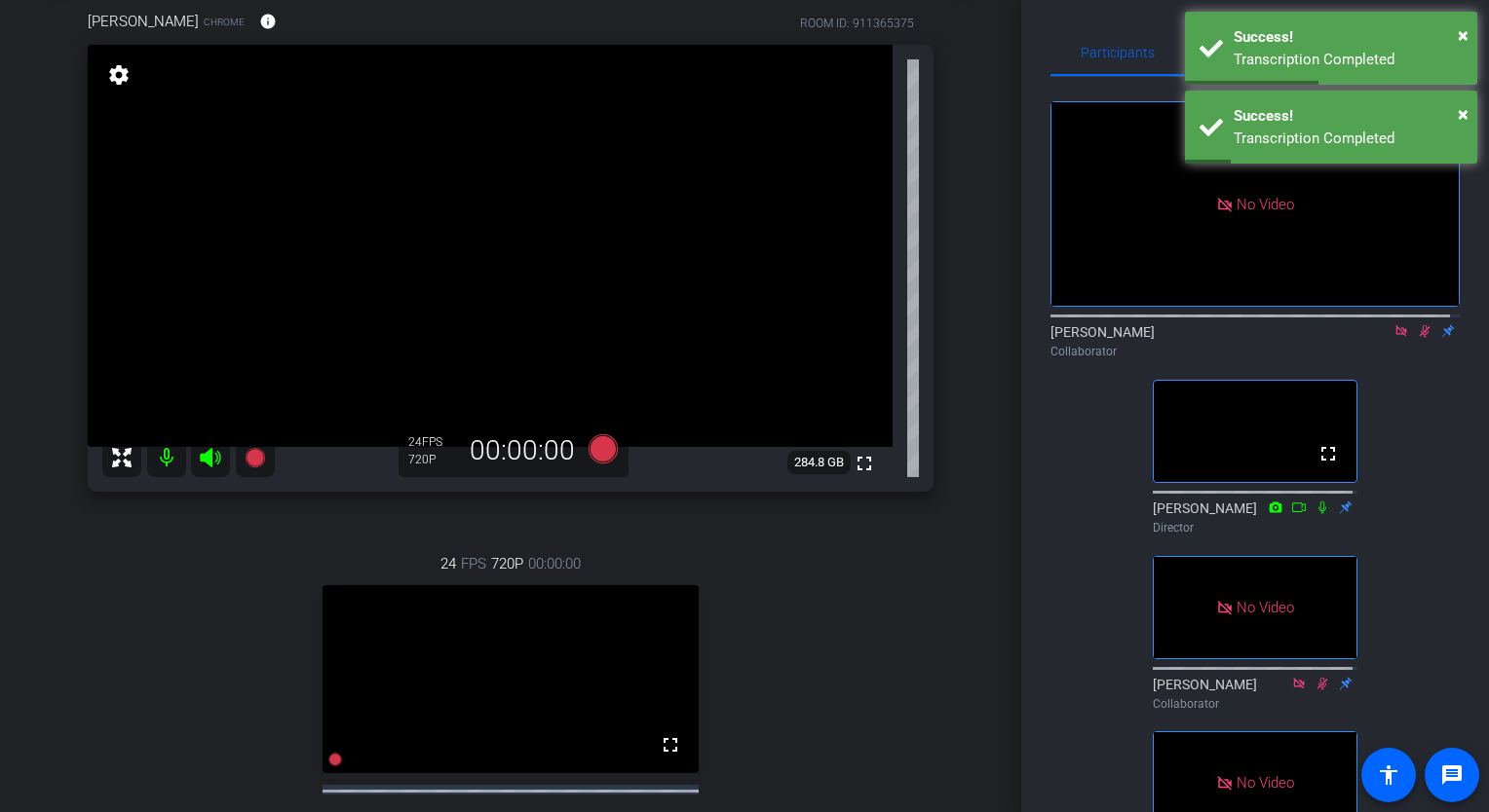
scroll to position [0, 0]
